Goal: Find contact information: Find contact information

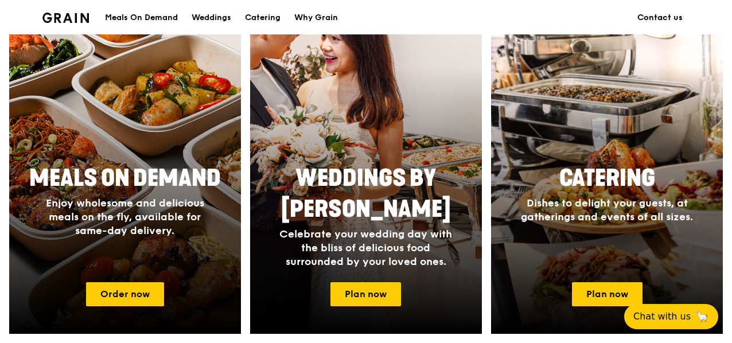
click at [668, 15] on link "Contact us" at bounding box center [660, 18] width 59 height 34
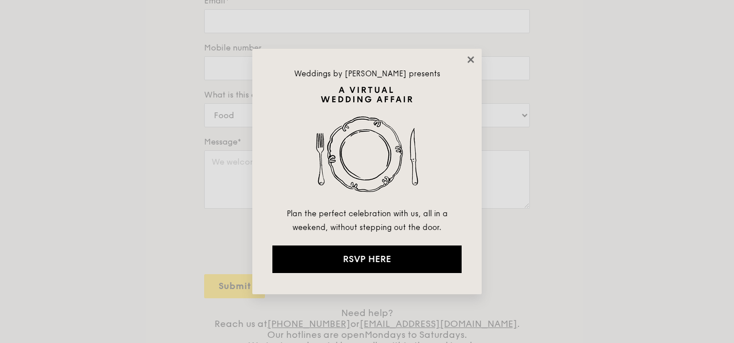
click at [474, 57] on icon at bounding box center [471, 59] width 6 height 6
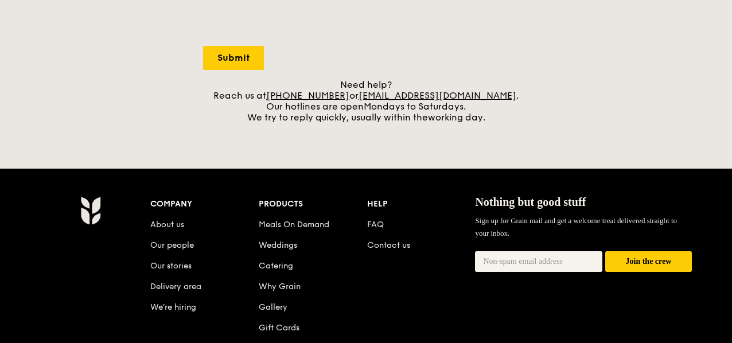
scroll to position [459, 0]
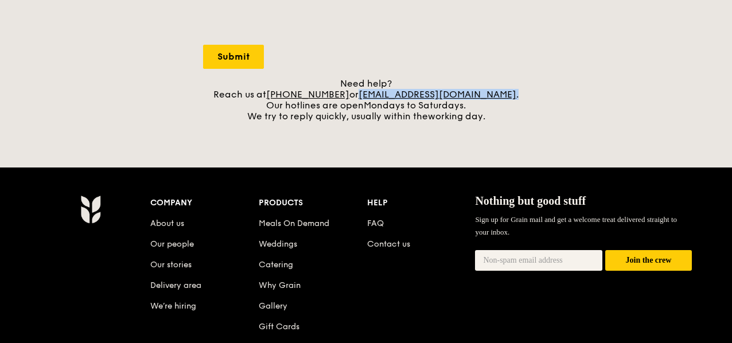
drag, startPoint x: 495, startPoint y: 100, endPoint x: 376, endPoint y: 102, distance: 118.8
click at [376, 102] on div "Need help? Reach us at [PHONE_NUMBER] or [EMAIL_ADDRESS][DOMAIN_NAME] . Our hot…" at bounding box center [366, 100] width 326 height 44
copy div "[EMAIL_ADDRESS][DOMAIN_NAME] ."
click at [715, 143] on div "A Virtual Wedding Affair Plan the perfect celebration with us, all in a weekend…" at bounding box center [366, 24] width 732 height 966
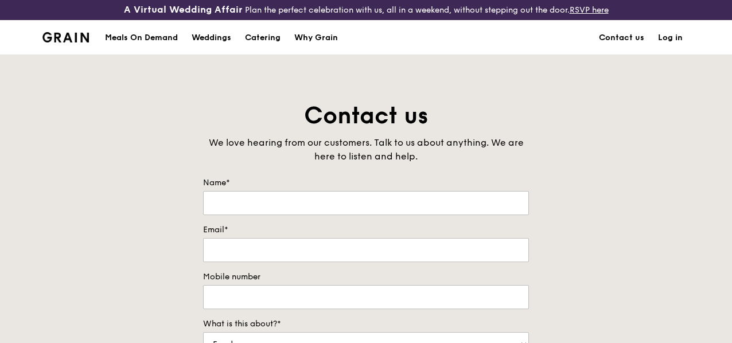
scroll to position [0, 0]
